Goal: Task Accomplishment & Management: Manage account settings

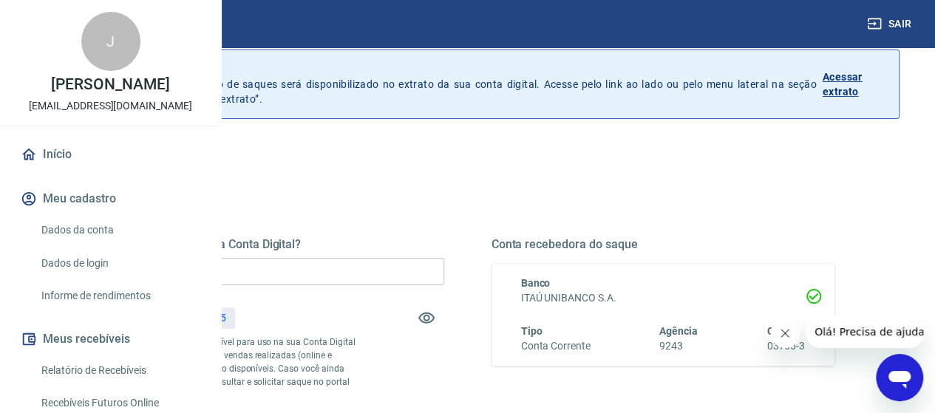
scroll to position [74, 0]
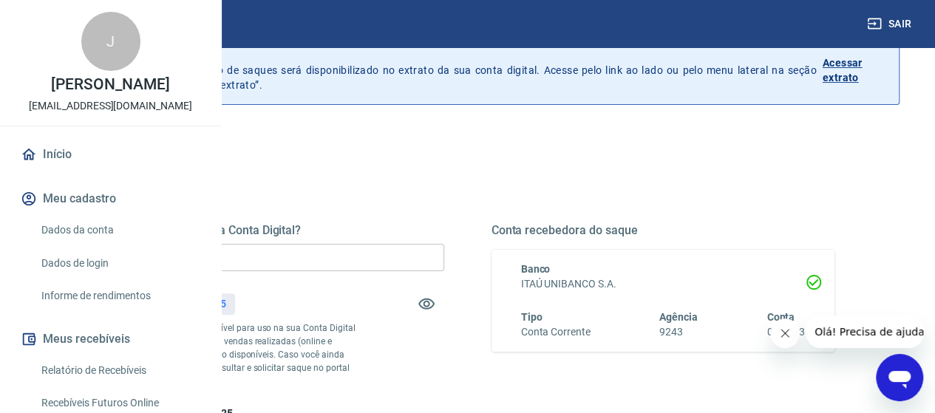
click at [397, 248] on input "R$ 0,00" at bounding box center [273, 257] width 344 height 27
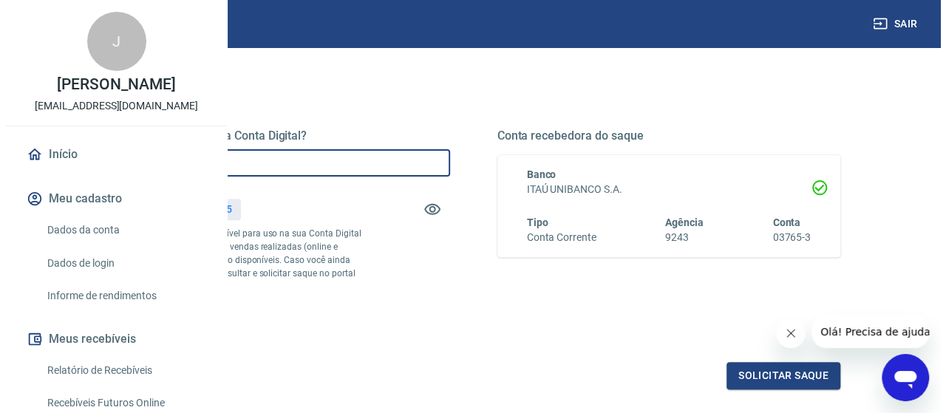
scroll to position [222, 0]
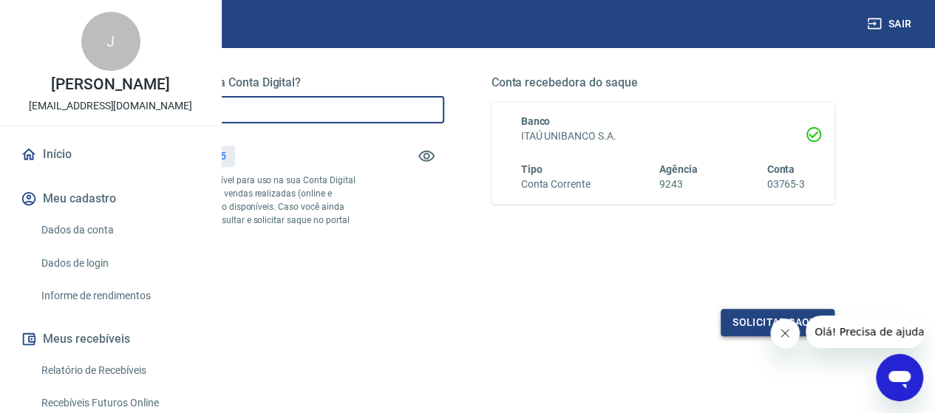
type input "R$ 587,25"
click at [745, 336] on button "Solicitar saque" at bounding box center [778, 322] width 114 height 27
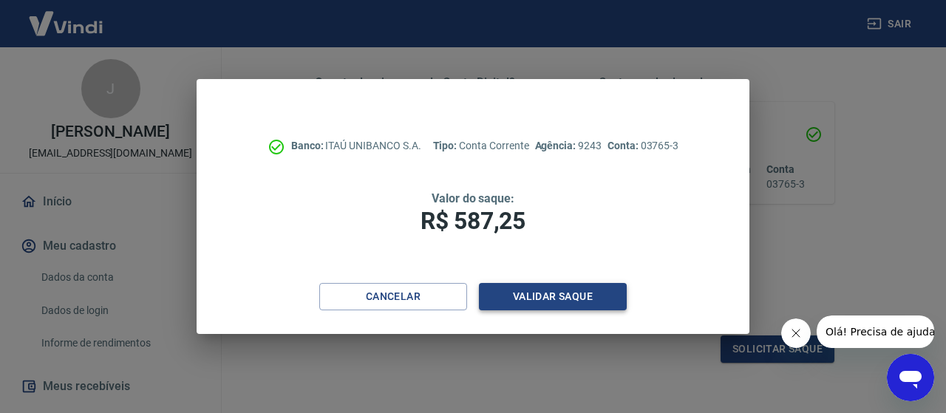
click at [578, 293] on button "Validar saque" at bounding box center [553, 296] width 148 height 27
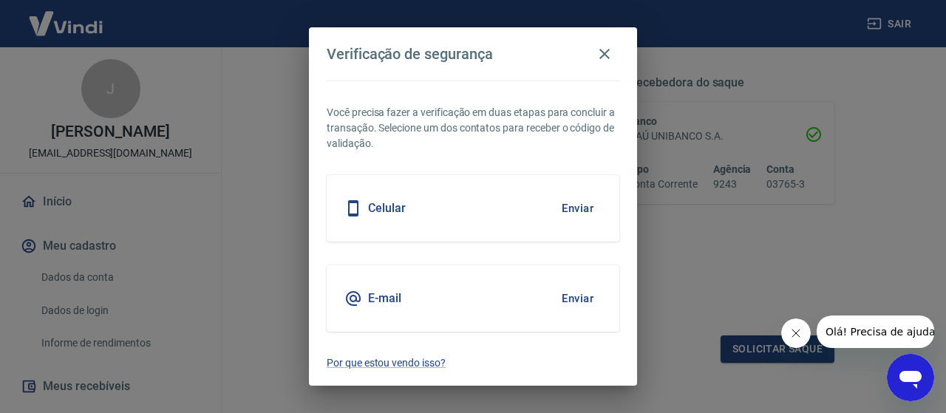
click at [584, 298] on button "Enviar" at bounding box center [578, 298] width 48 height 31
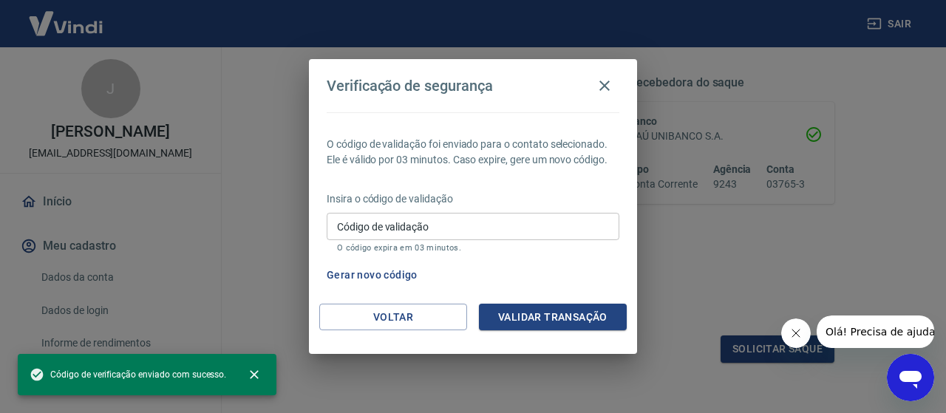
click at [482, 220] on input "Código de validação" at bounding box center [473, 226] width 293 height 27
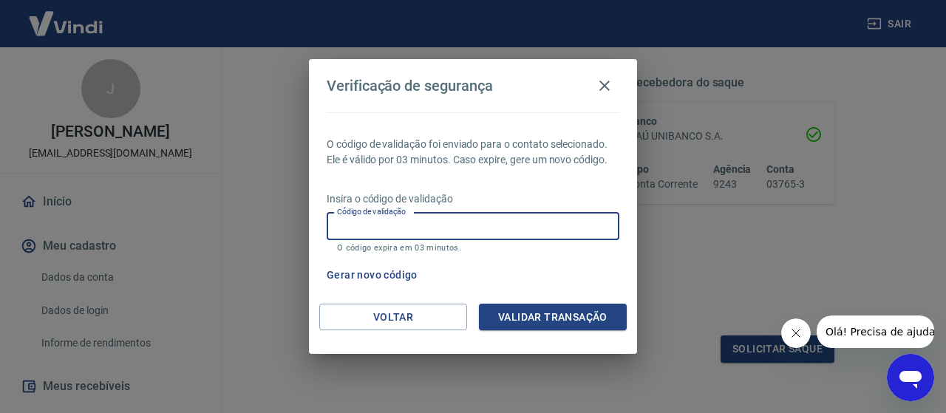
paste input "136482"
type input "136482"
click at [566, 313] on button "Validar transação" at bounding box center [553, 317] width 148 height 27
